Goal: Check status: Check status

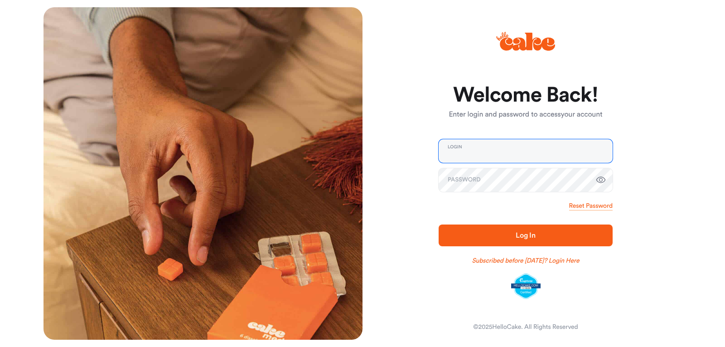
click at [543, 160] on input "email" at bounding box center [526, 151] width 174 height 24
type input "**********"
click at [557, 238] on span "Log In" at bounding box center [525, 235] width 145 height 11
click at [542, 231] on span "Log In" at bounding box center [525, 235] width 145 height 11
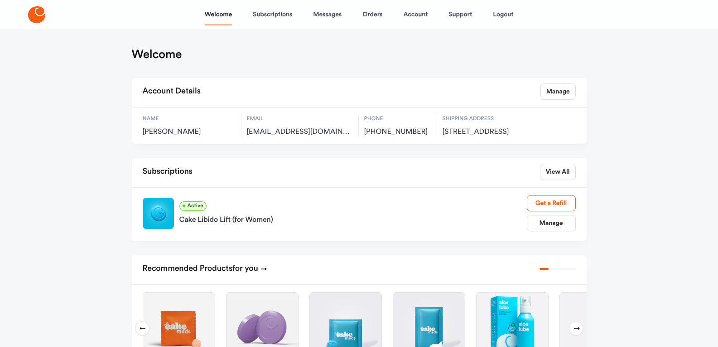
scroll to position [45, 0]
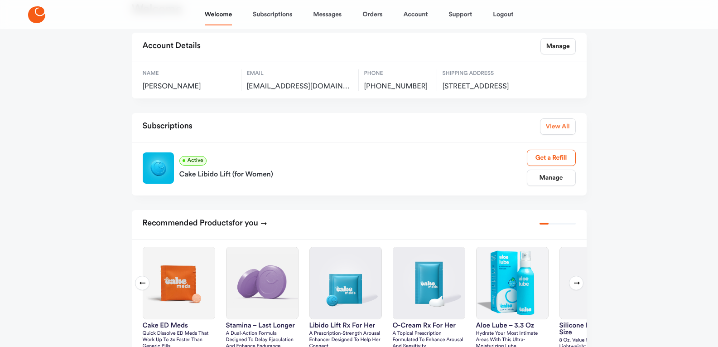
click at [558, 135] on link "View All" at bounding box center [558, 126] width 36 height 16
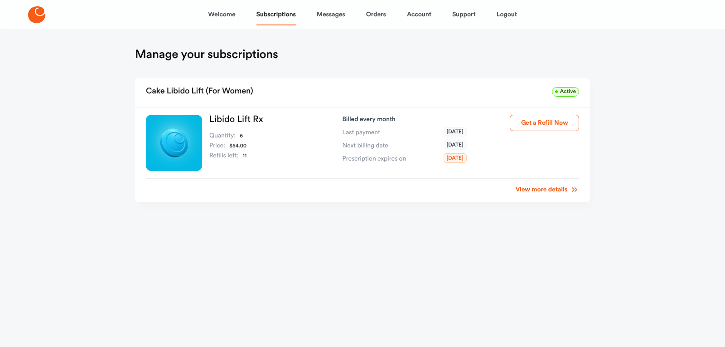
click at [544, 189] on link "View more details" at bounding box center [547, 189] width 63 height 9
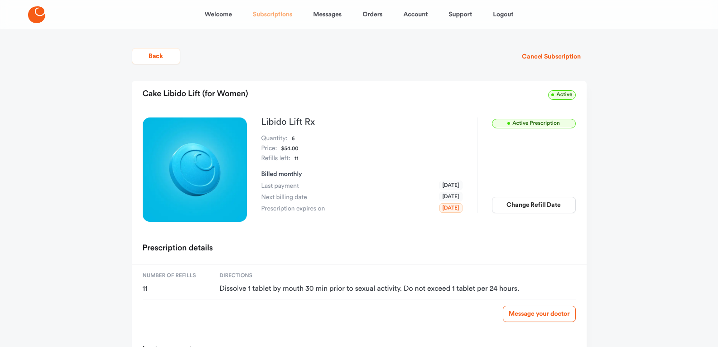
click at [274, 18] on link "Subscriptions" at bounding box center [272, 15] width 39 height 22
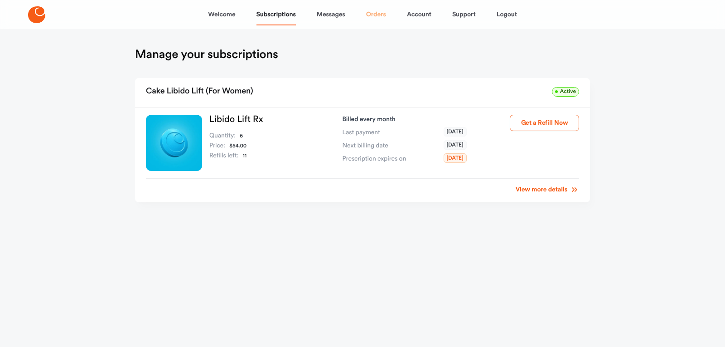
click at [377, 13] on link "Orders" at bounding box center [376, 15] width 20 height 22
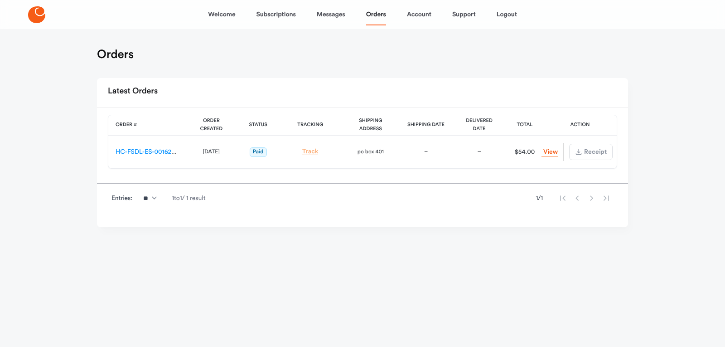
click at [305, 150] on link "Track" at bounding box center [310, 151] width 16 height 7
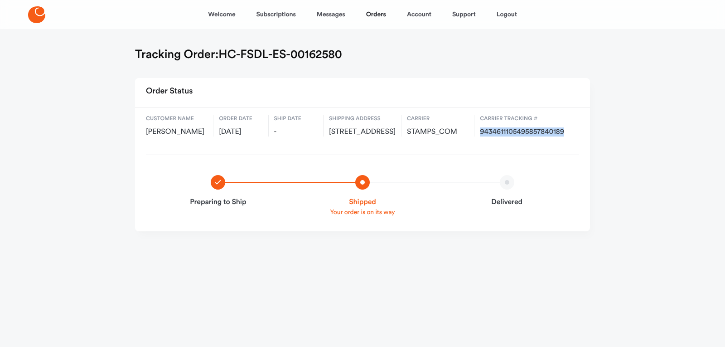
drag, startPoint x: 481, startPoint y: 132, endPoint x: 557, endPoint y: 142, distance: 76.4
click at [569, 130] on span "9434611105495857840189" at bounding box center [527, 131] width 94 height 9
copy span "9434611105495857840189"
click at [448, 24] on div "Welcome Subscriptions Messages Orders Account Support Logout" at bounding box center [362, 15] width 309 height 22
